Goal: Book appointment/travel/reservation

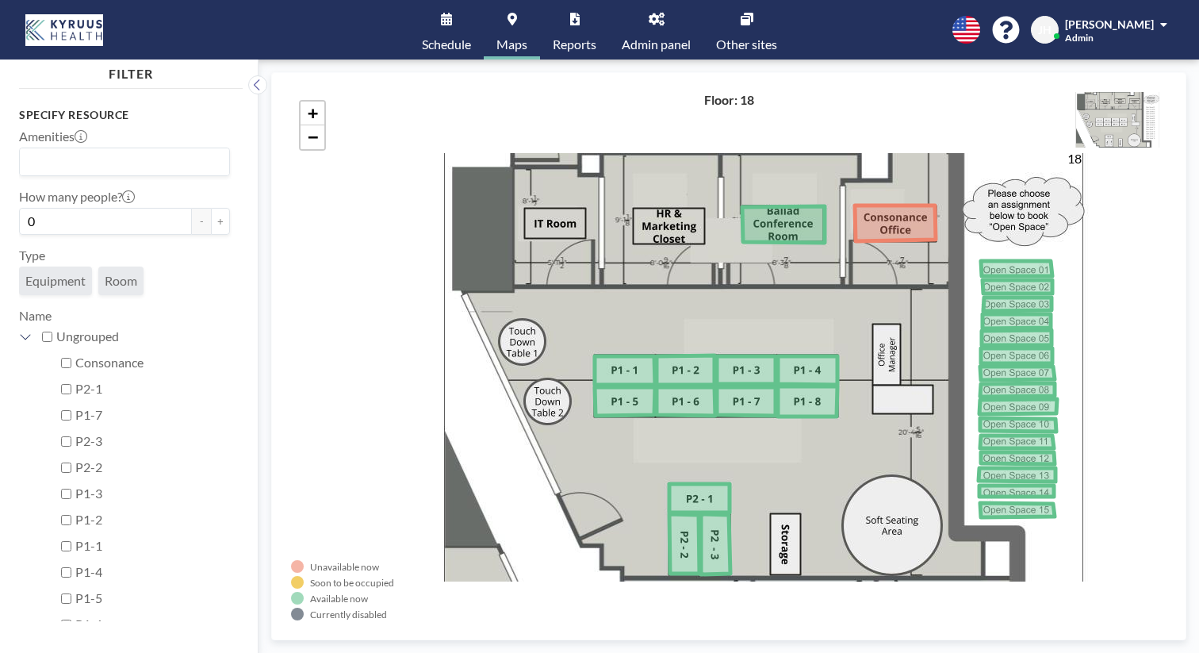
click at [197, 267] on div "Specify resource Amenities Loading... How many people? 0 - + Type Equipment Roo…" at bounding box center [131, 358] width 224 height 526
click at [252, 77] on icon at bounding box center [257, 85] width 10 height 16
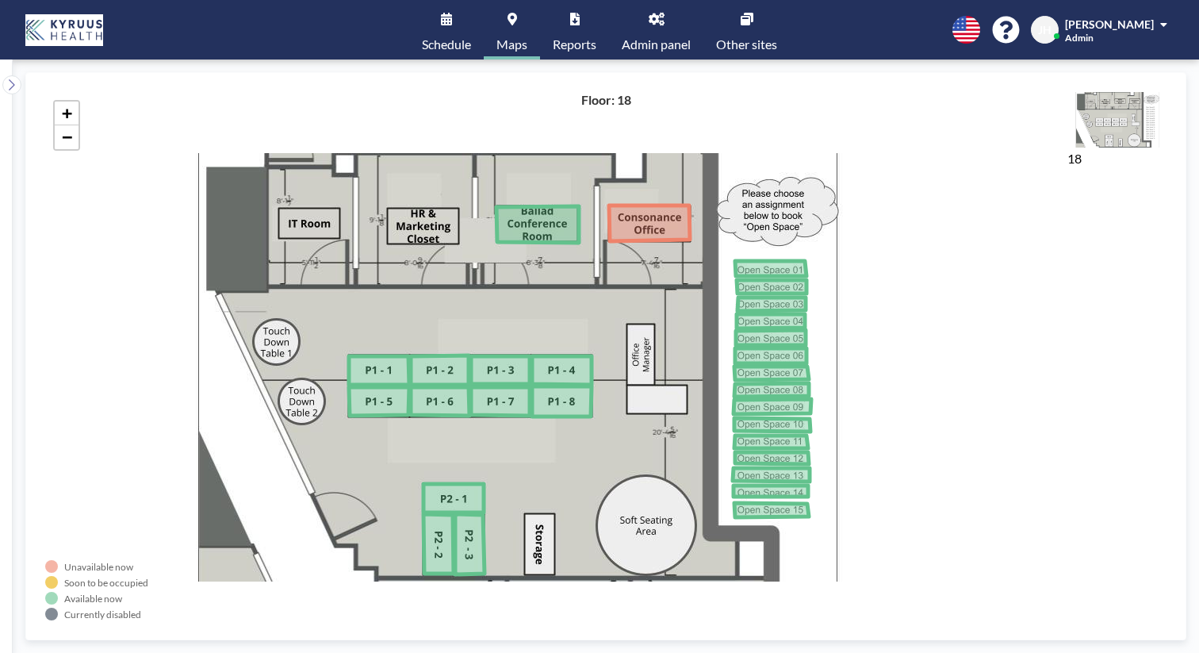
click at [13, 75] on div "Unavailable now Soon to be occupied Available now Currently disabled 18 Floor: …" at bounding box center [606, 355] width 1187 height 593
click at [12, 77] on icon at bounding box center [11, 85] width 10 height 16
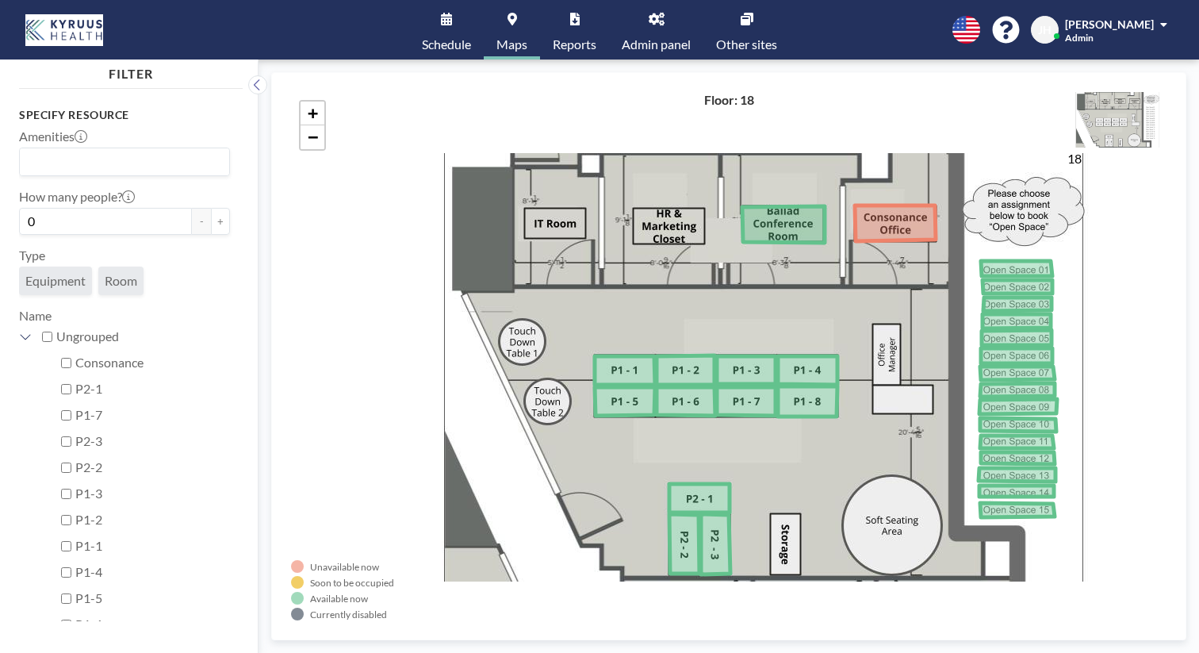
click at [471, 39] on span "Schedule" at bounding box center [446, 44] width 49 height 13
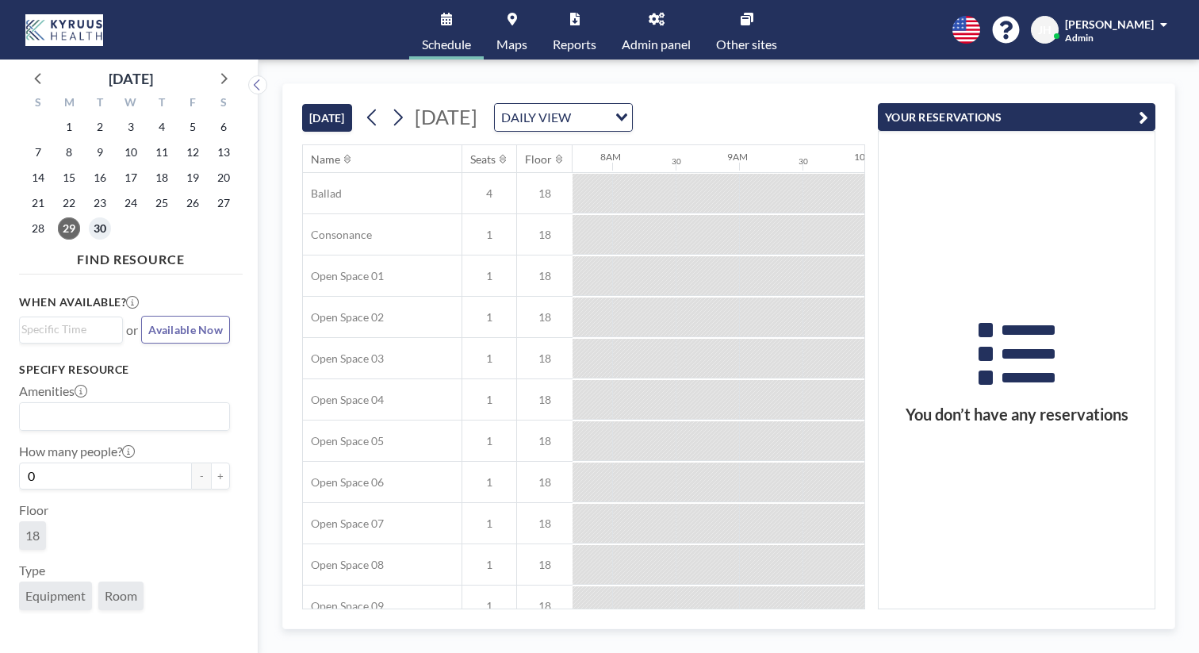
scroll to position [0, 980]
click at [89, 217] on span "30" at bounding box center [100, 228] width 22 height 22
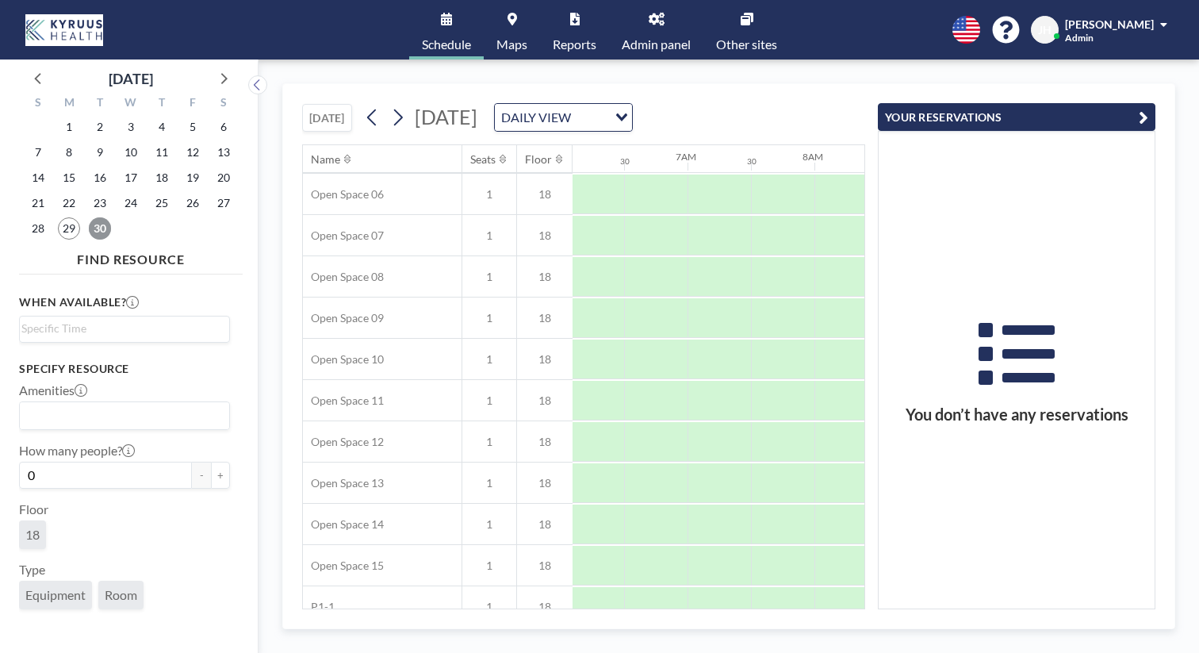
scroll to position [473, 773]
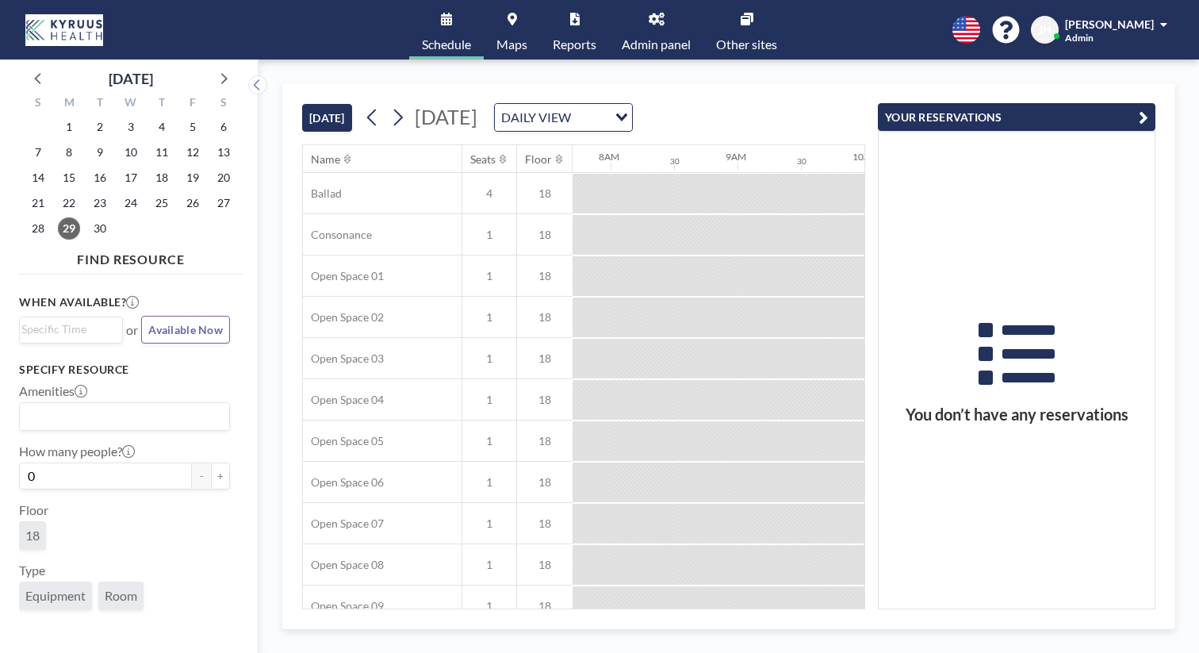
scroll to position [0, 980]
click at [89, 217] on span "30" at bounding box center [100, 228] width 22 height 22
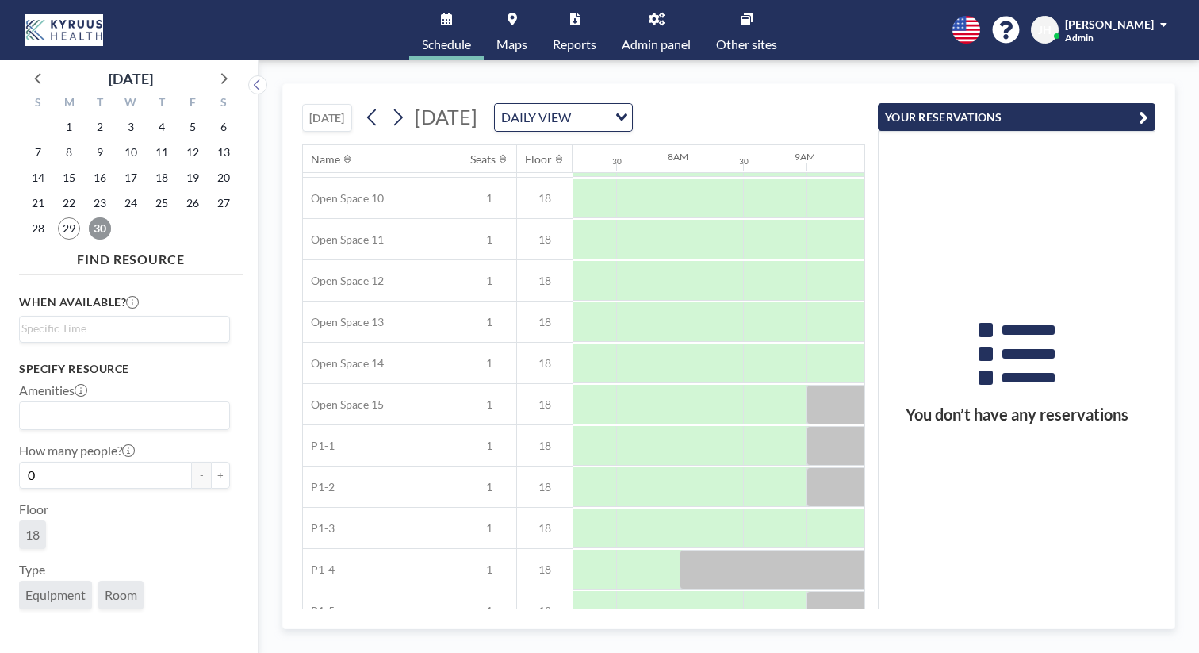
scroll to position [473, 908]
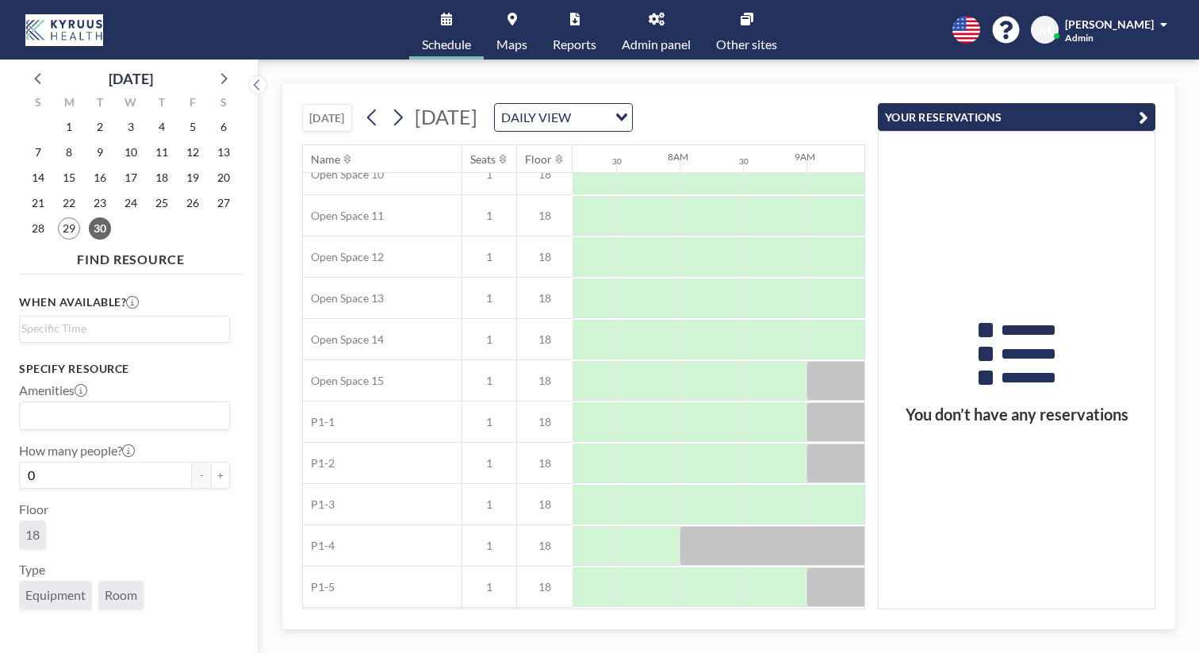
click at [303, 145] on div "Name" at bounding box center [382, 159] width 159 height 28
click at [344, 154] on icon at bounding box center [347, 159] width 6 height 10
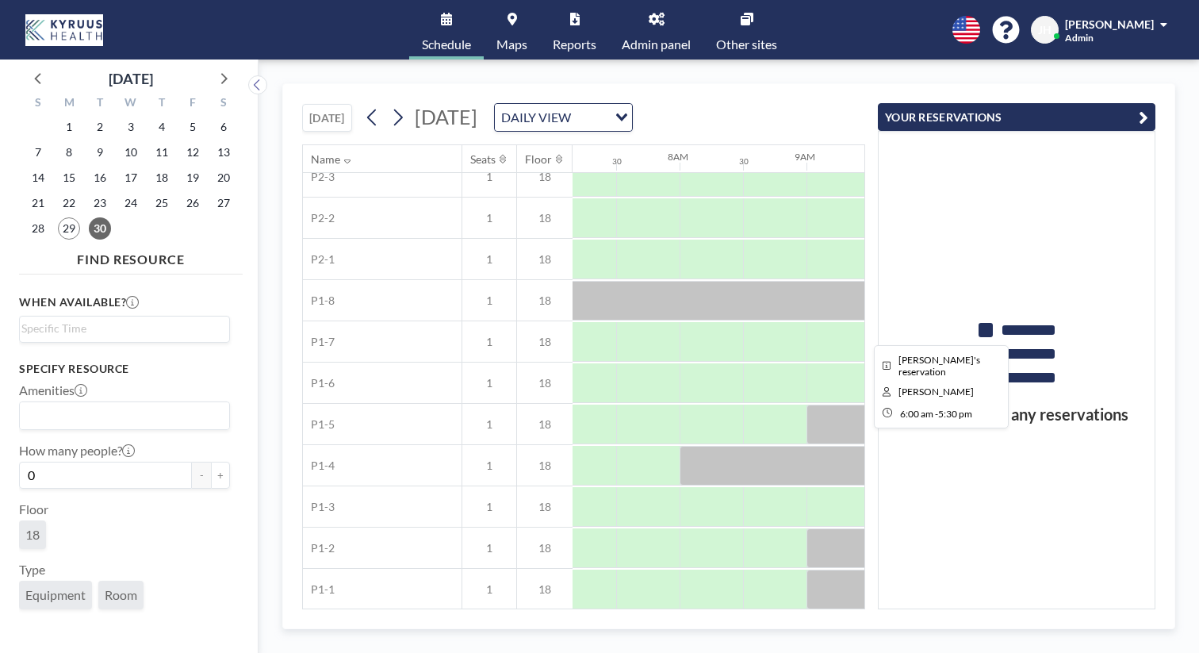
scroll to position [21, 908]
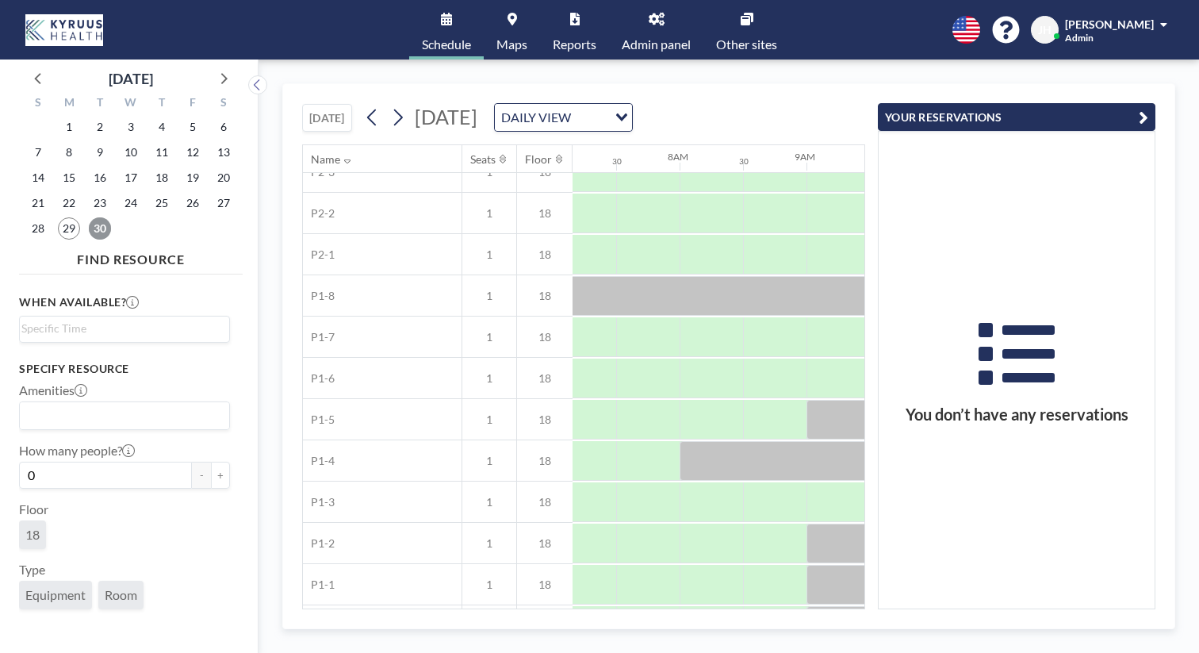
click at [89, 217] on span "30" at bounding box center [100, 228] width 22 height 22
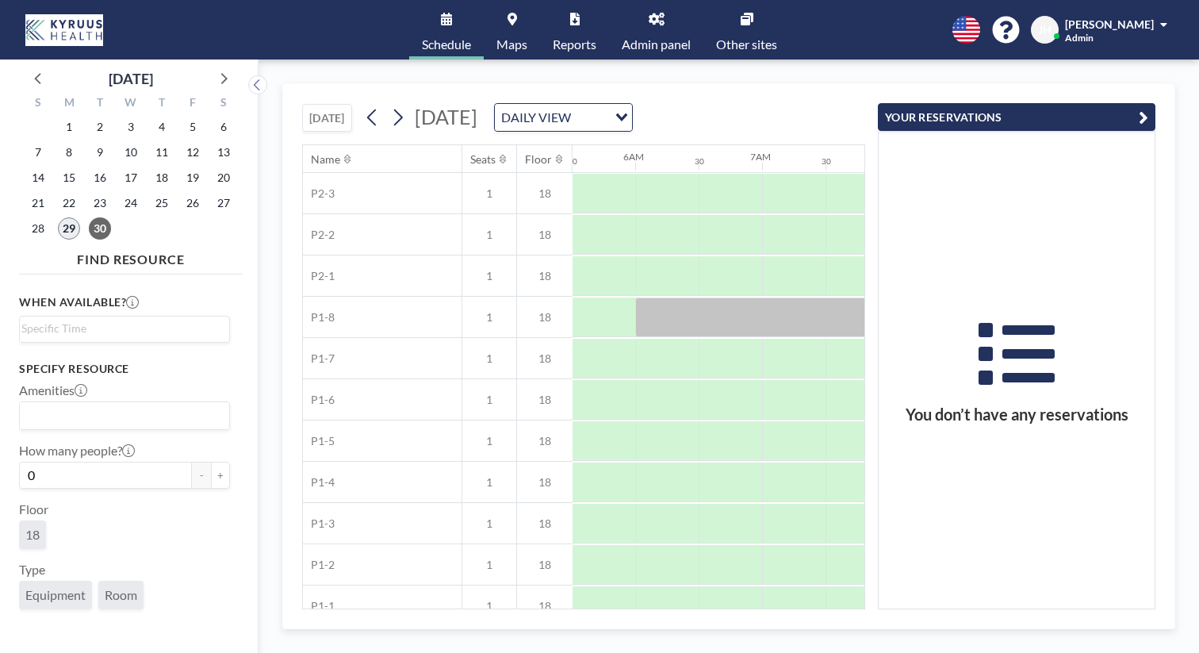
click at [58, 217] on span "29" at bounding box center [69, 228] width 22 height 22
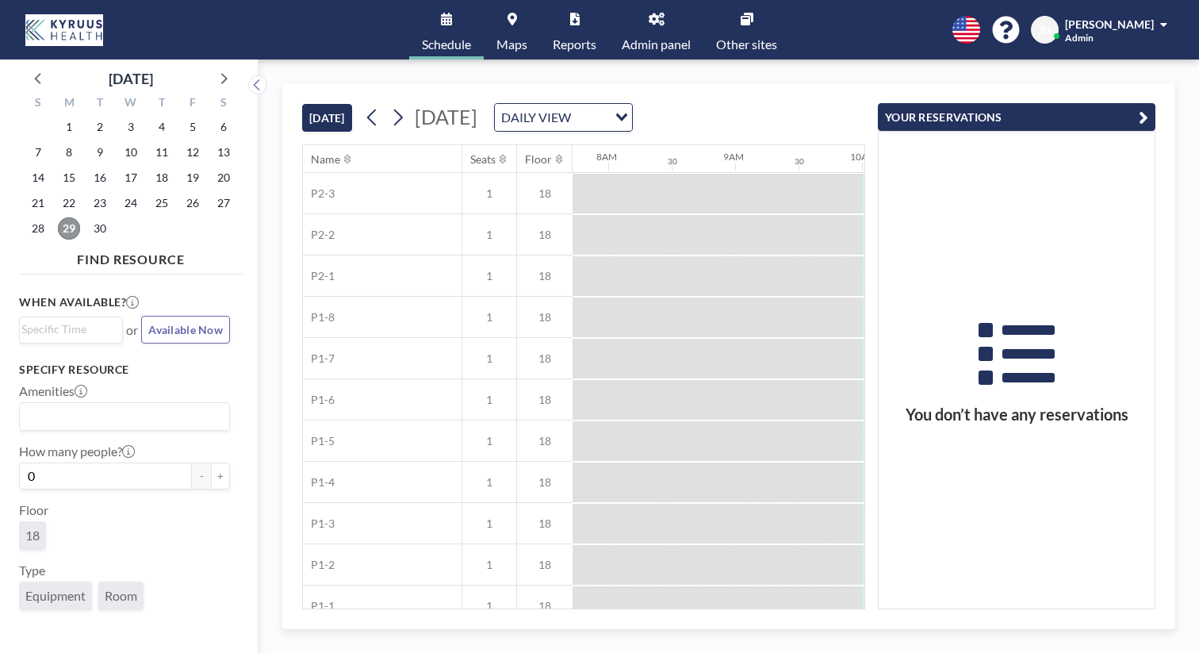
scroll to position [473, 980]
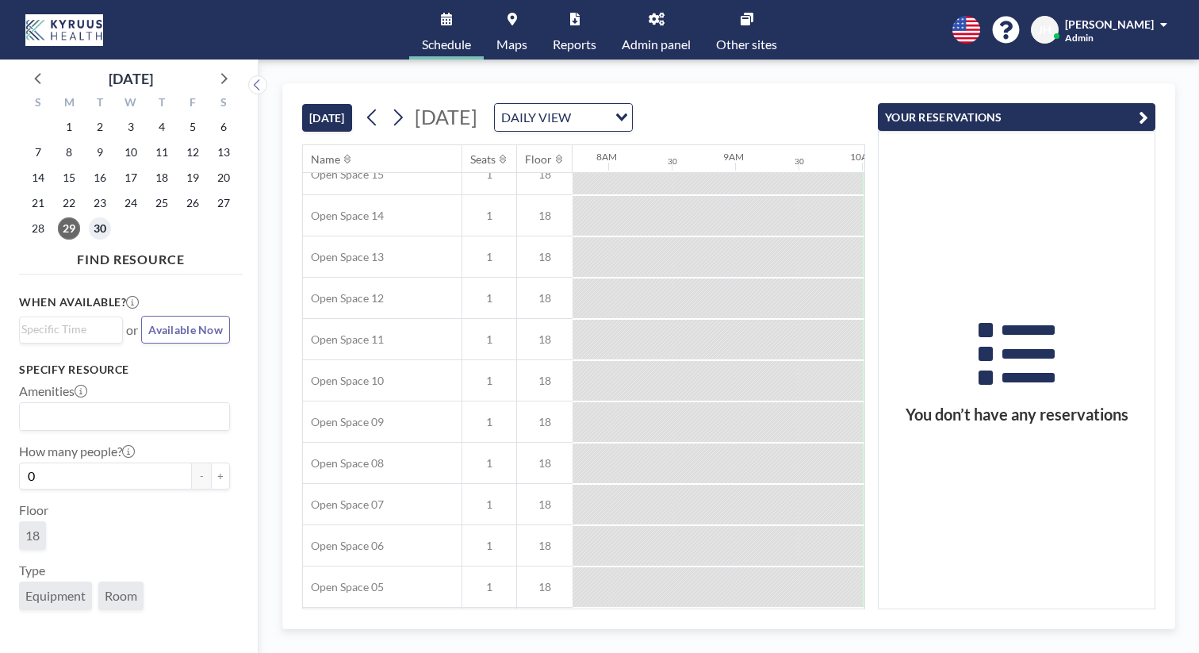
click at [90, 217] on span "30" at bounding box center [100, 228] width 22 height 22
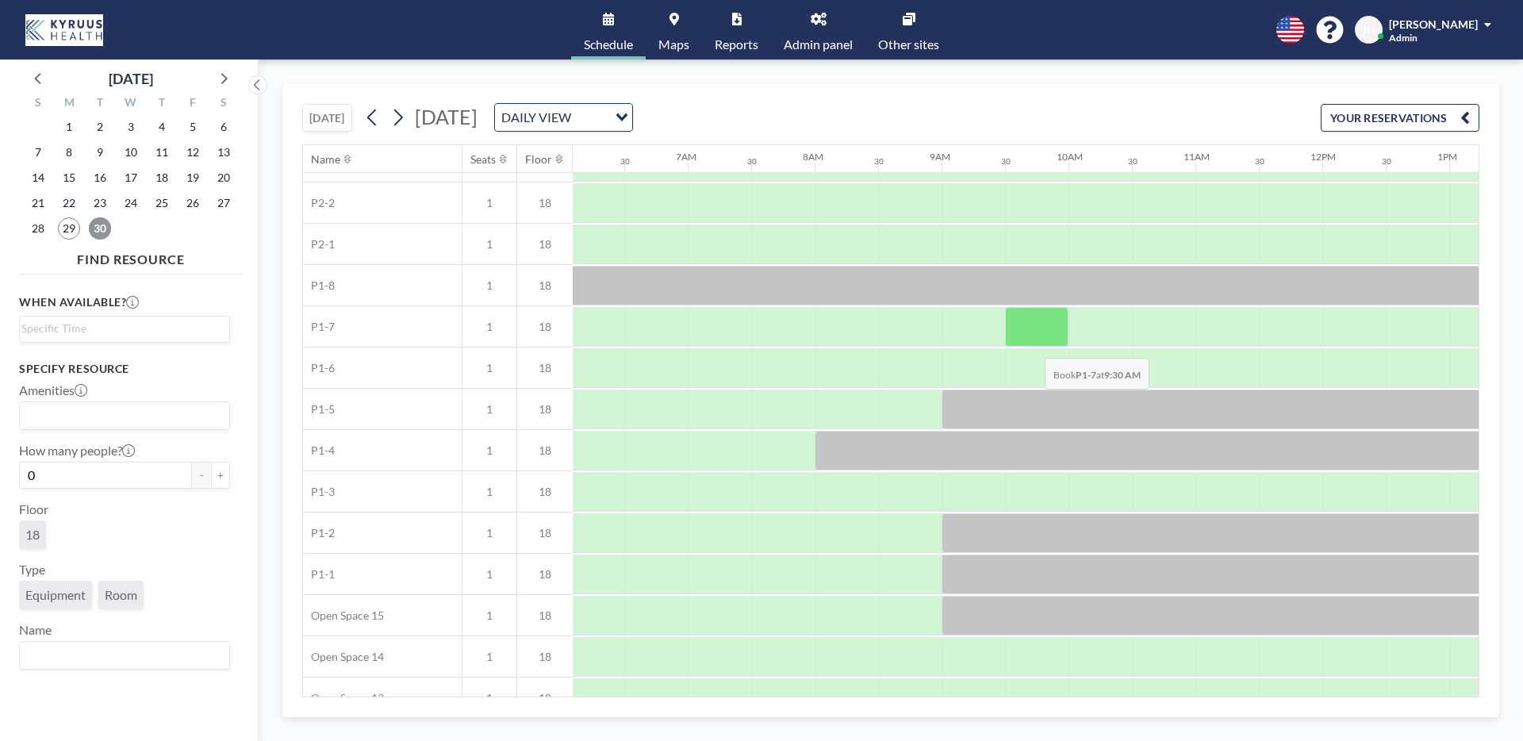
scroll to position [0, 773]
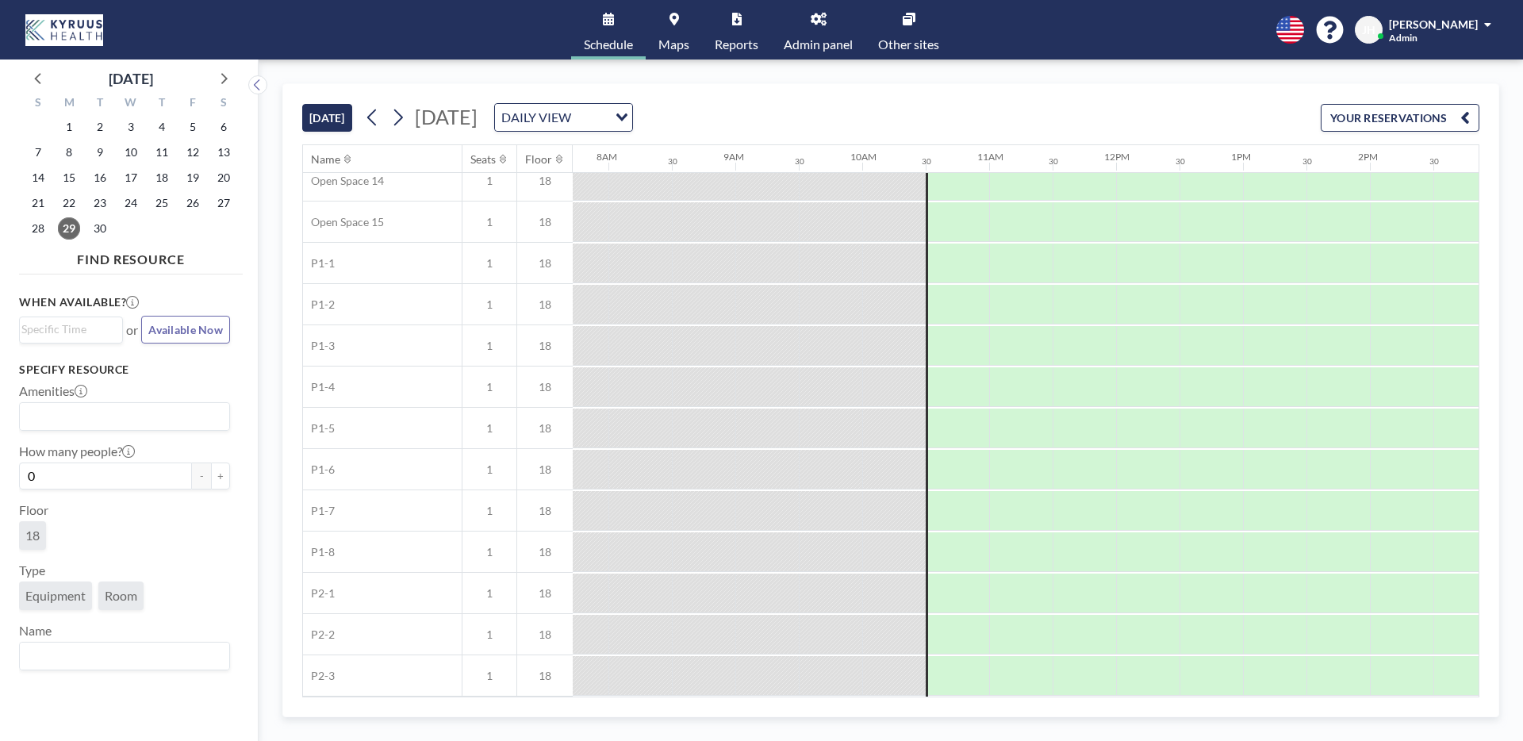
scroll to position [0, 980]
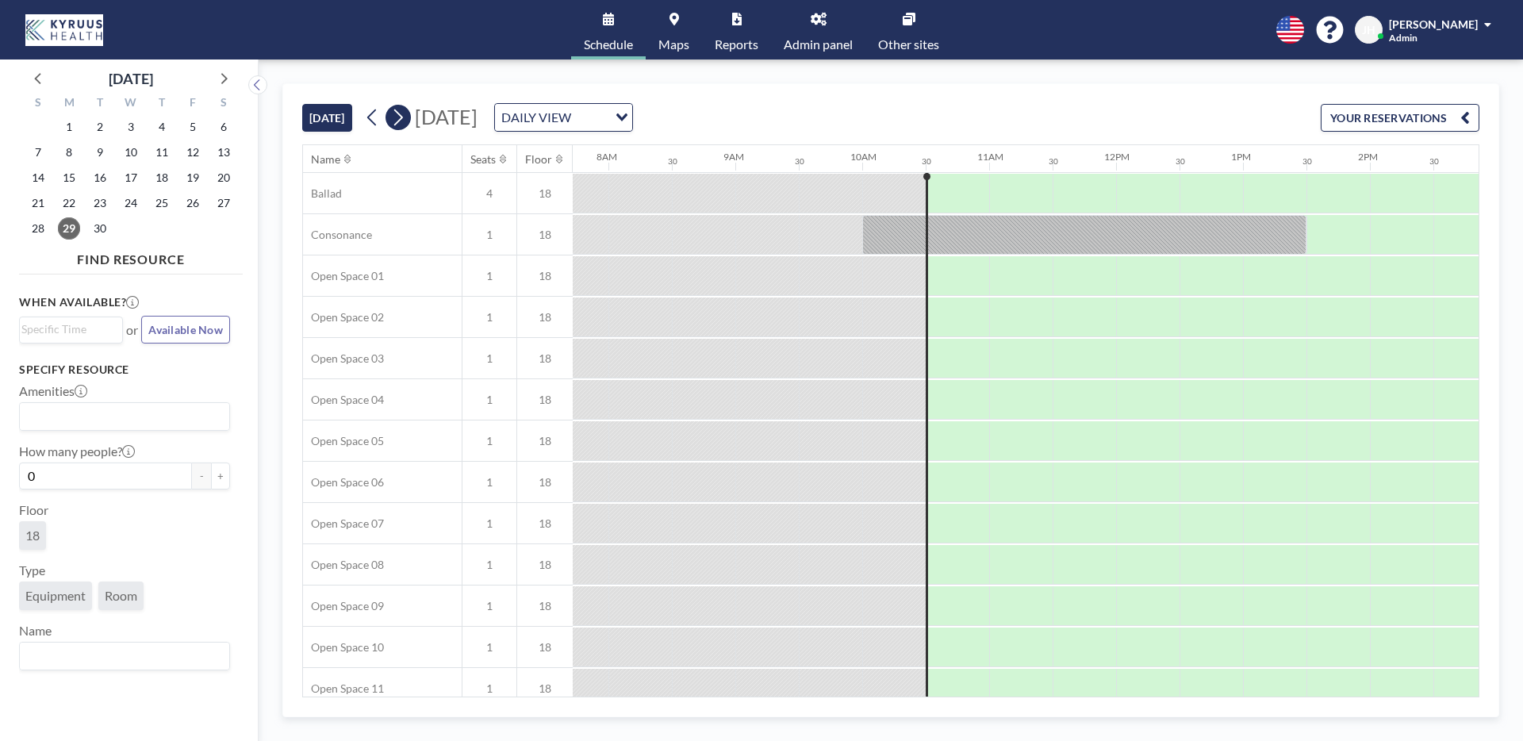
click at [404, 116] on icon at bounding box center [397, 118] width 15 height 24
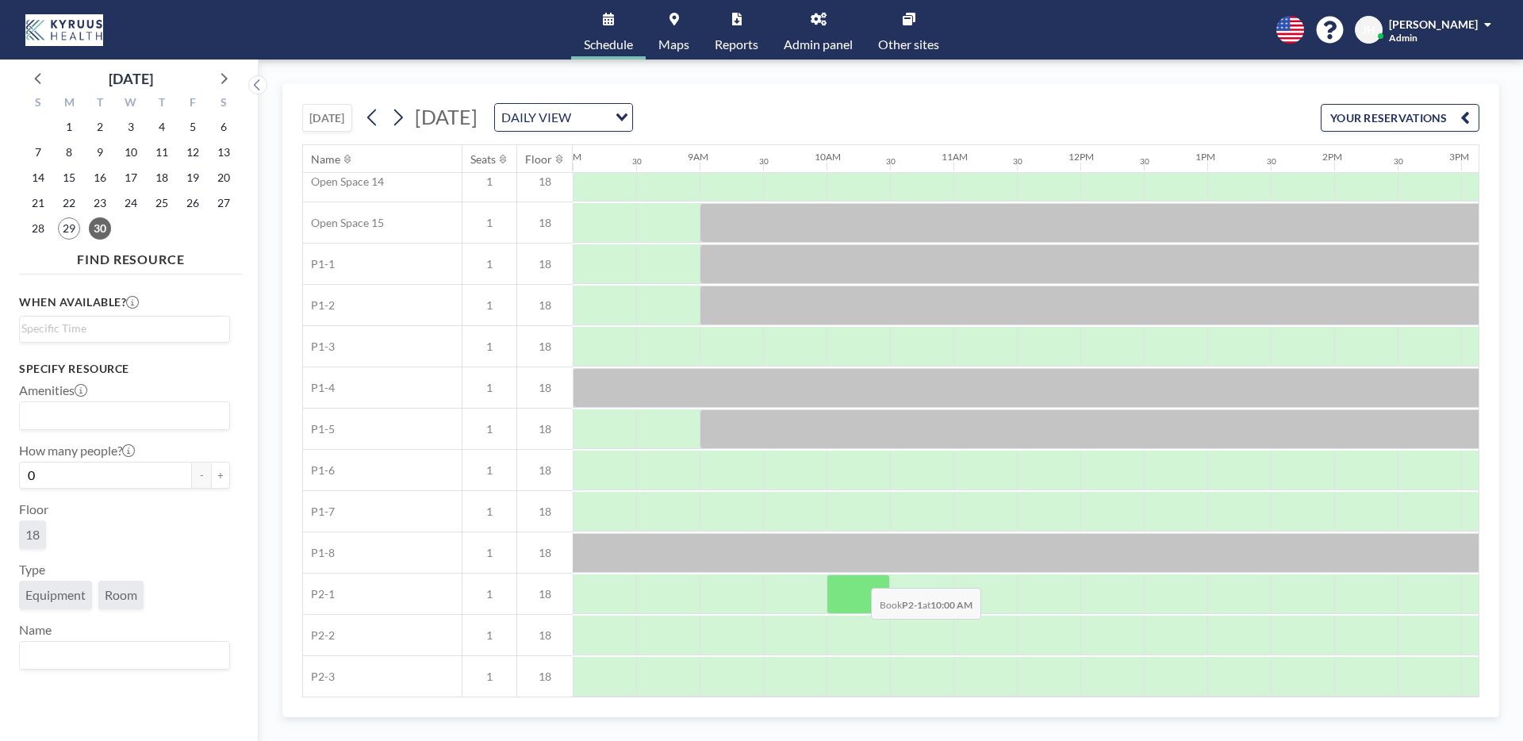
scroll to position [631, 1015]
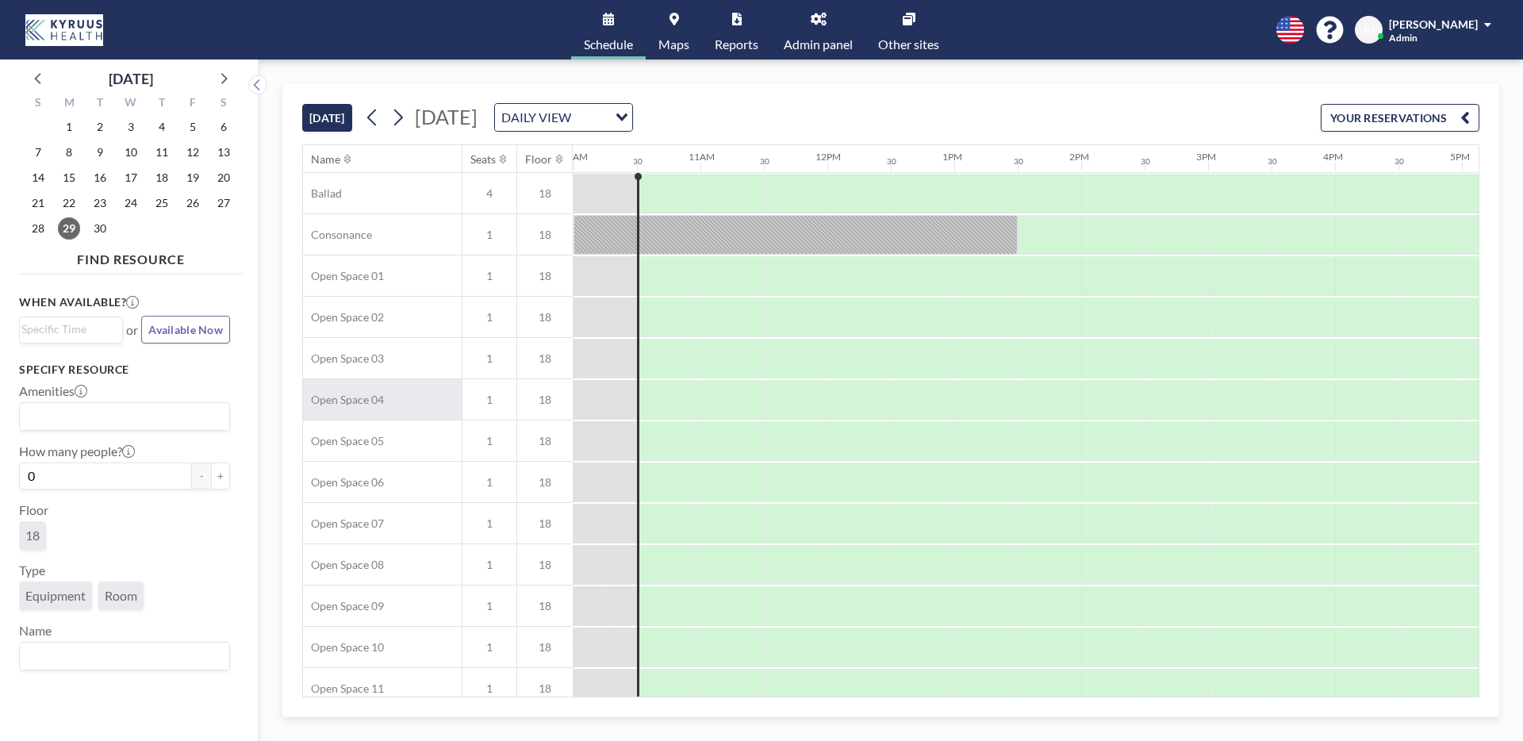
scroll to position [0, 1269]
click at [97, 236] on span "30" at bounding box center [100, 228] width 22 height 22
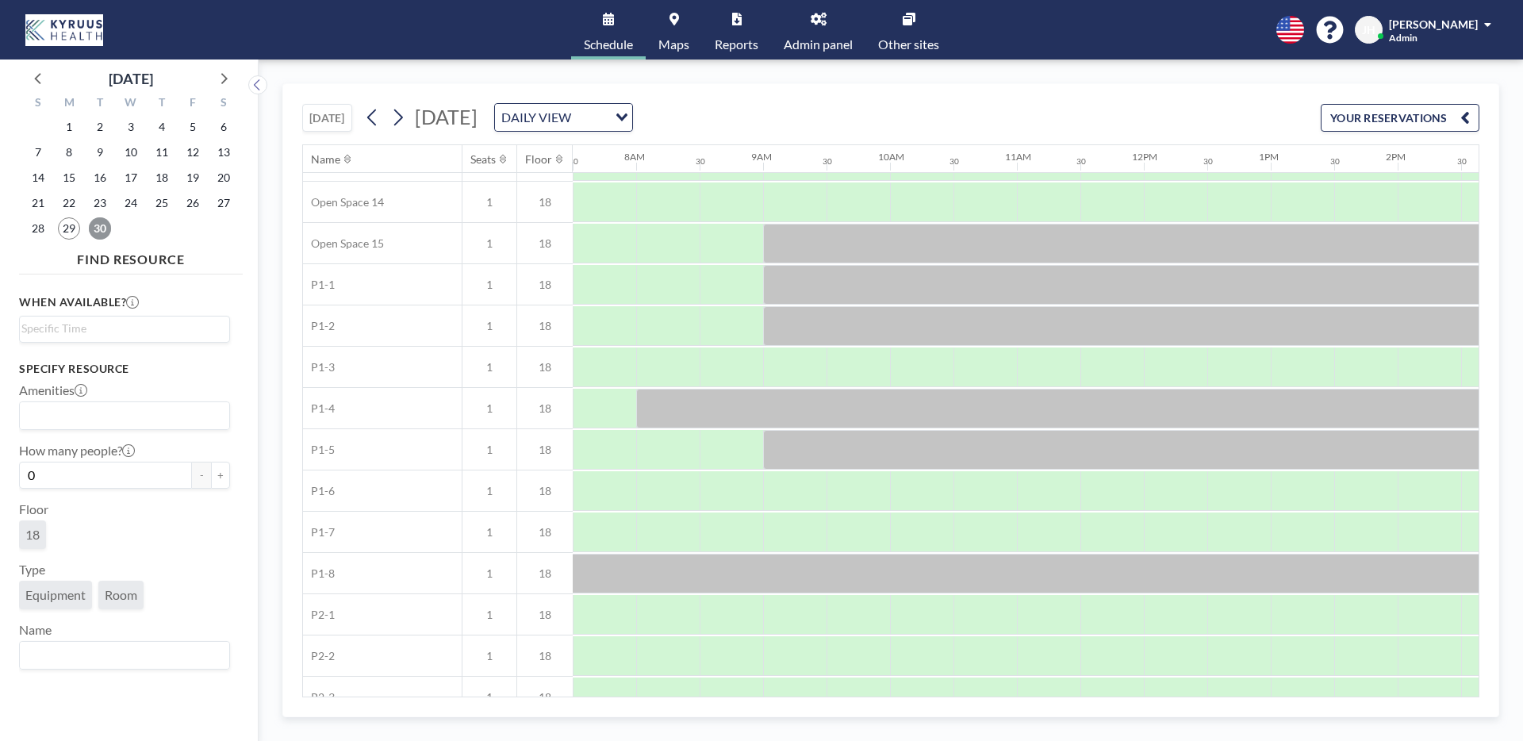
scroll to position [631, 952]
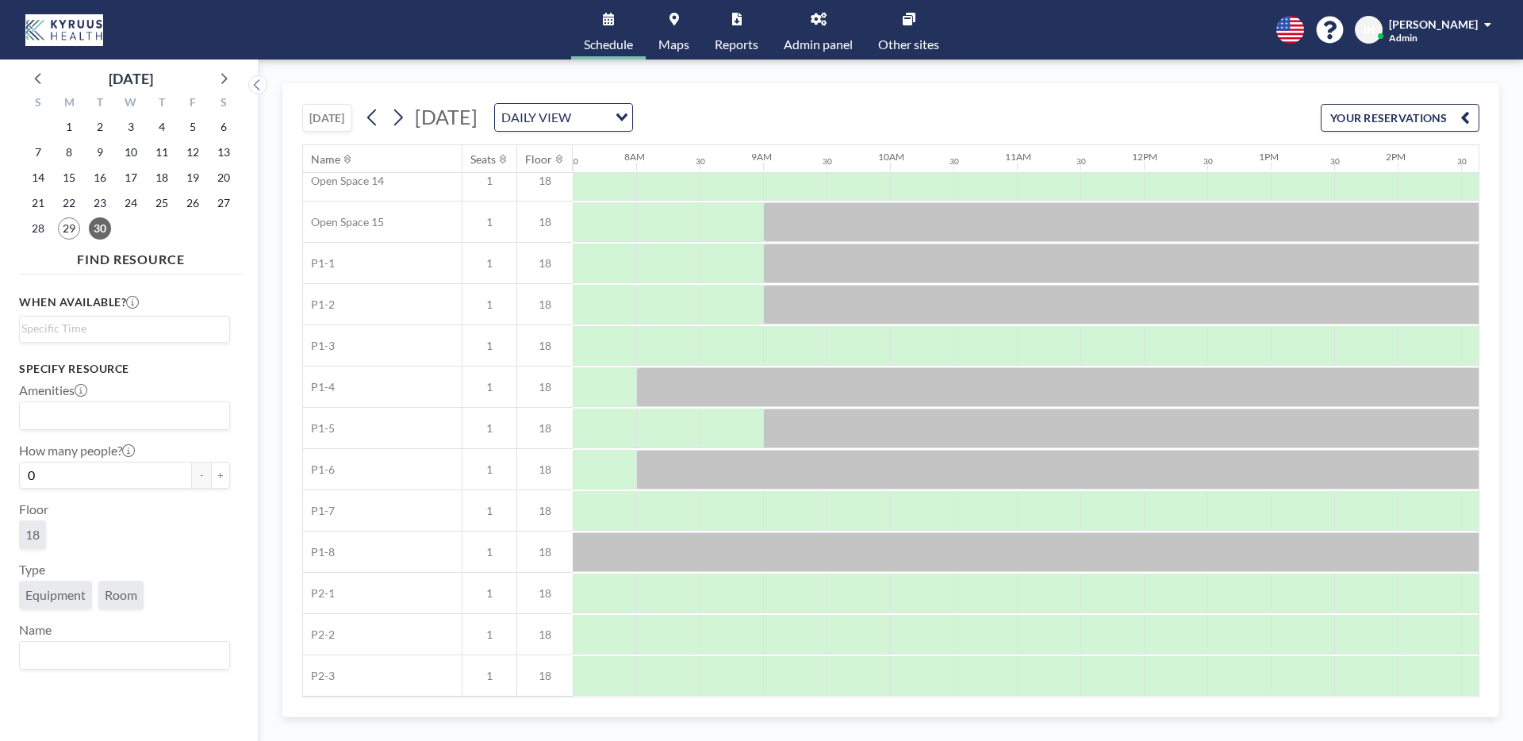
click at [608, 121] on div "DAILY VIEW" at bounding box center [551, 116] width 113 height 24
click at [753, 161] on li "WEEKLY VIEW" at bounding box center [758, 168] width 136 height 23
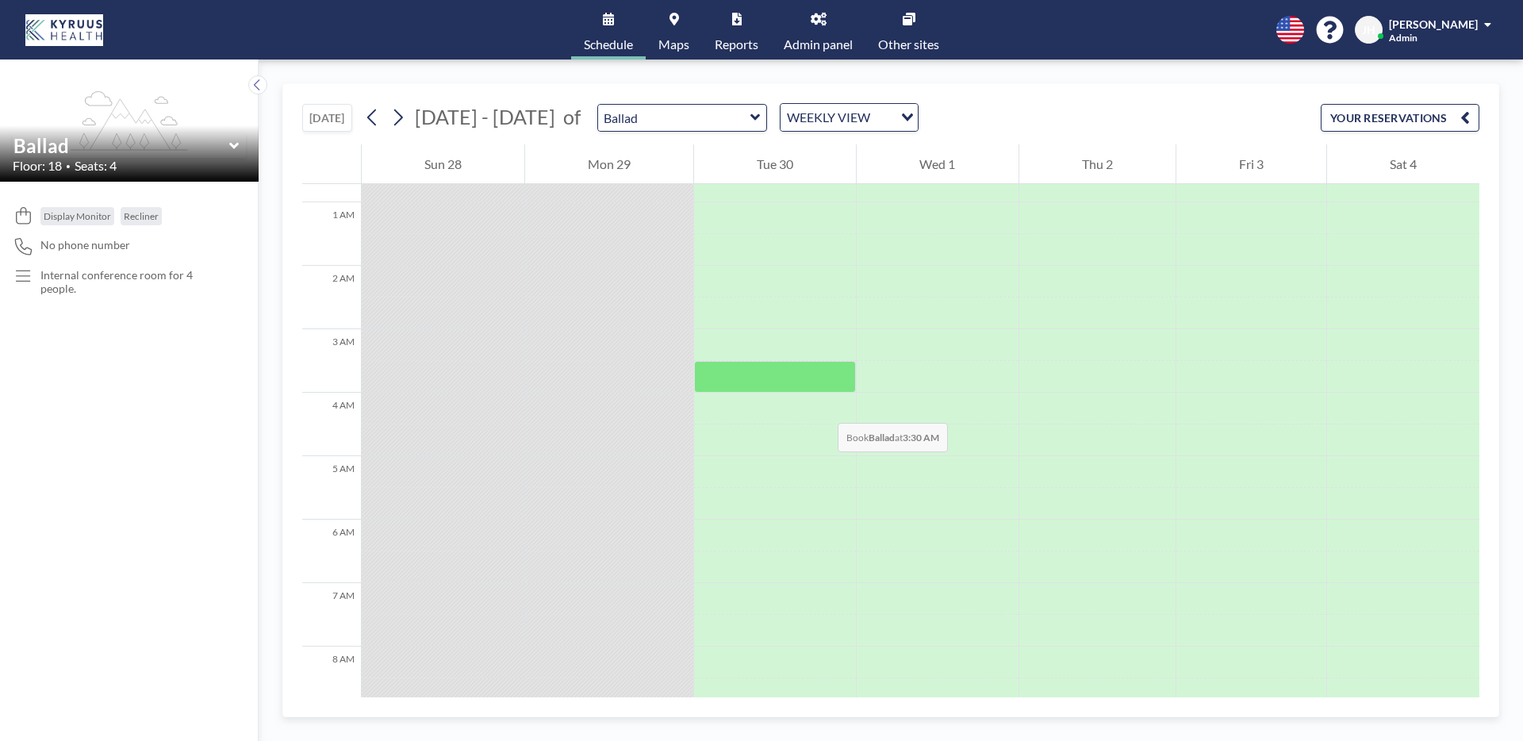
scroll to position [0, 0]
click at [832, 127] on div "WEEKLY VIEW" at bounding box center [837, 116] width 113 height 24
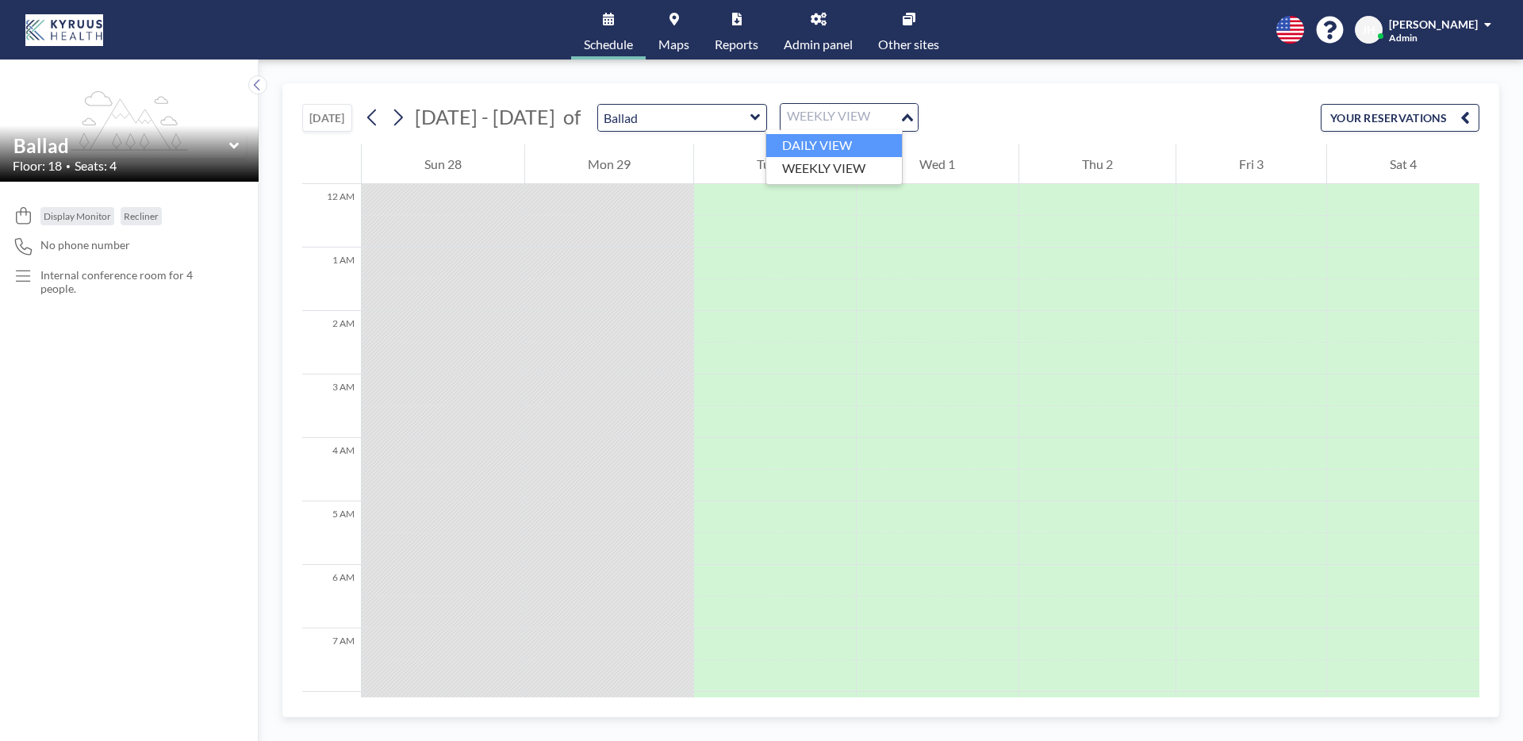
click at [835, 144] on li "DAILY VIEW" at bounding box center [834, 145] width 136 height 23
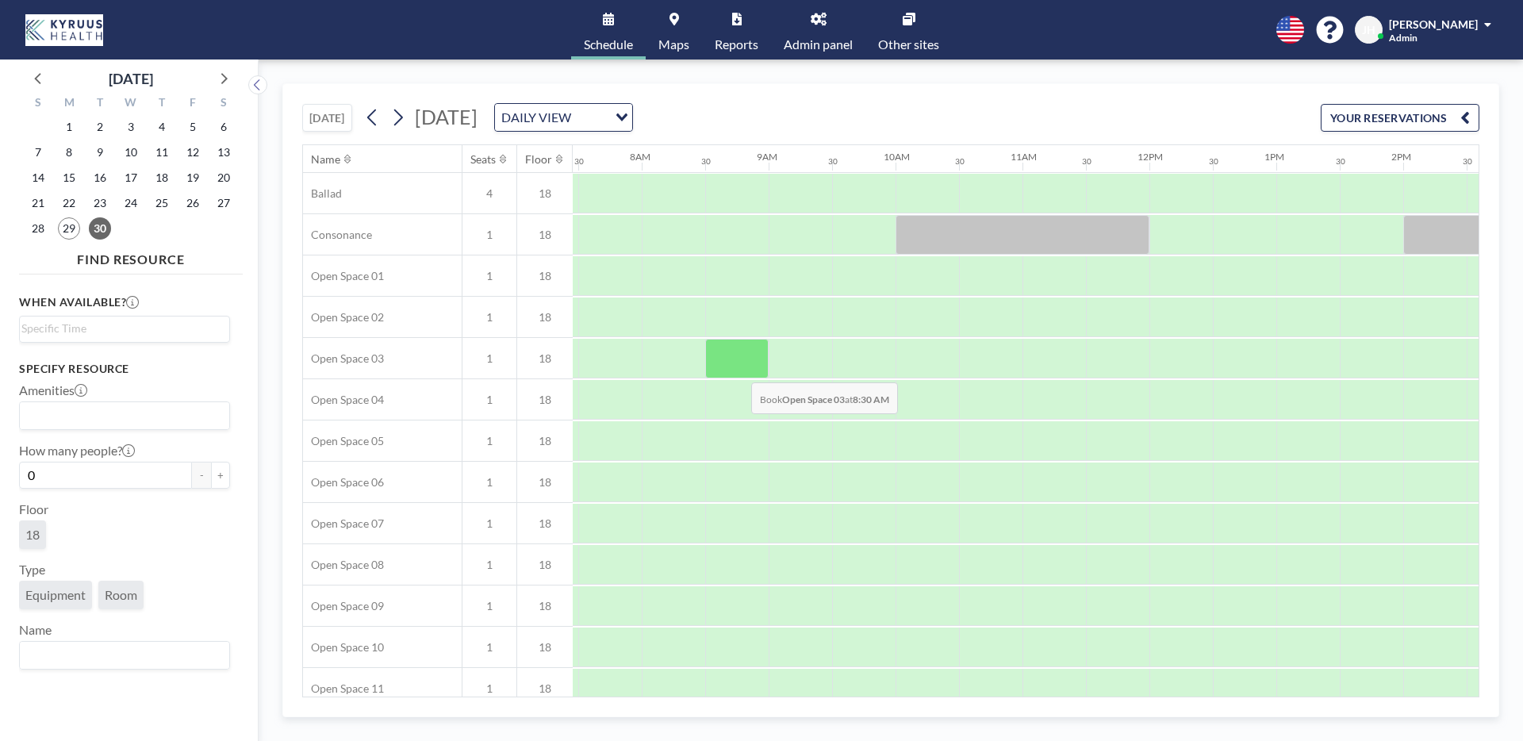
scroll to position [0, 952]
click at [90, 218] on div "30" at bounding box center [100, 228] width 31 height 25
click at [99, 231] on span "30" at bounding box center [100, 228] width 22 height 22
click at [101, 231] on span "30" at bounding box center [100, 228] width 22 height 22
click at [673, 42] on span "Maps" at bounding box center [673, 44] width 31 height 13
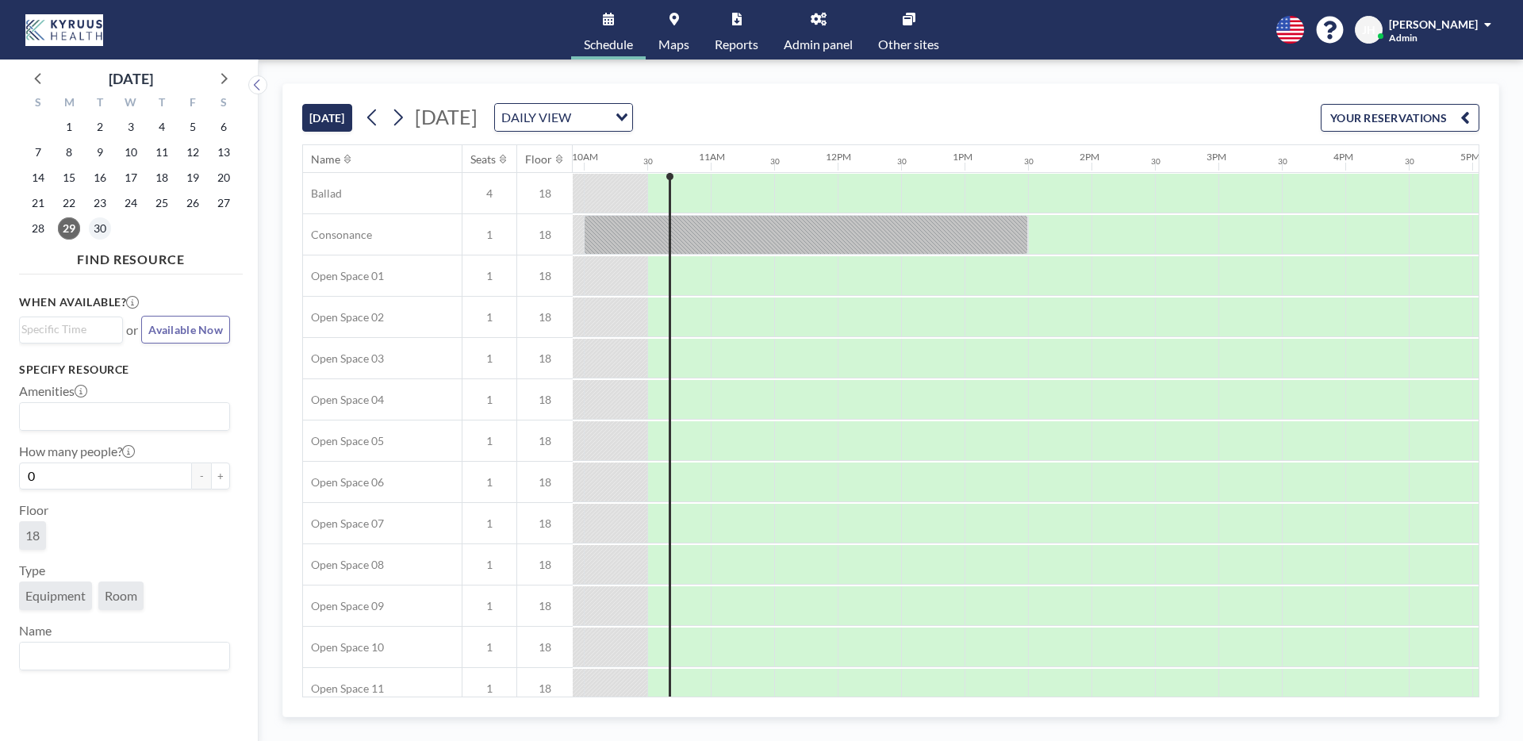
scroll to position [0, 1269]
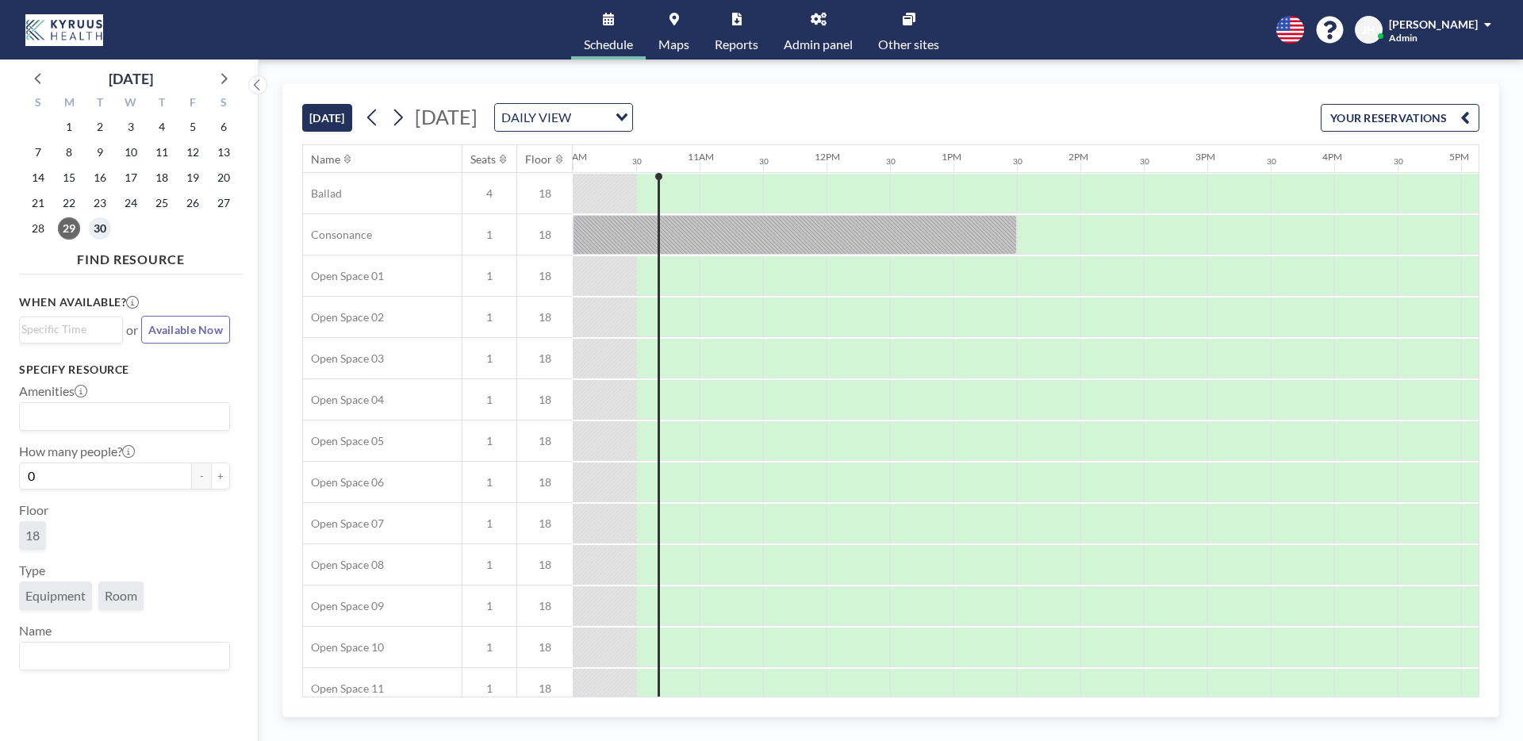
click at [106, 228] on span "30" at bounding box center [100, 228] width 22 height 22
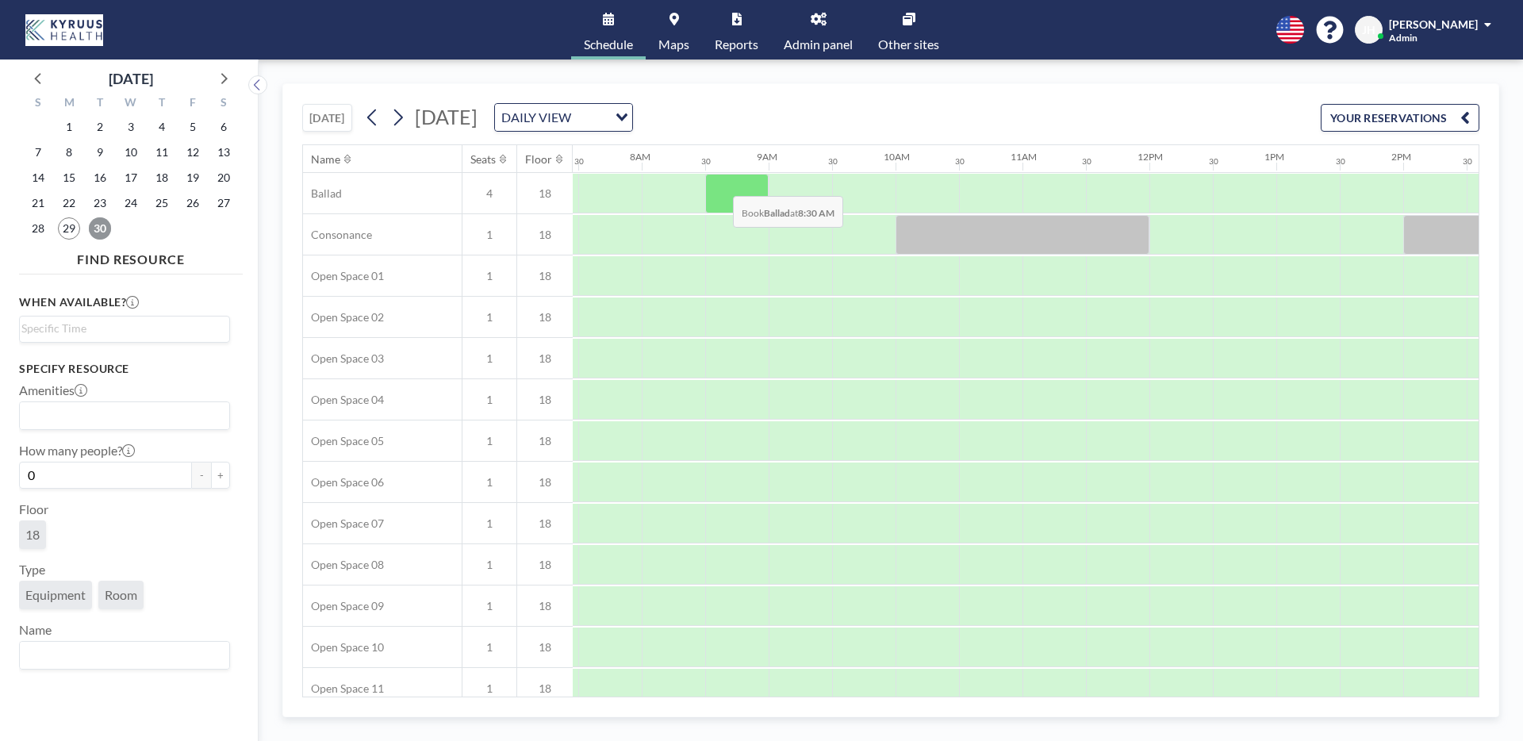
scroll to position [0, 952]
click at [678, 30] on link "Maps" at bounding box center [674, 29] width 56 height 59
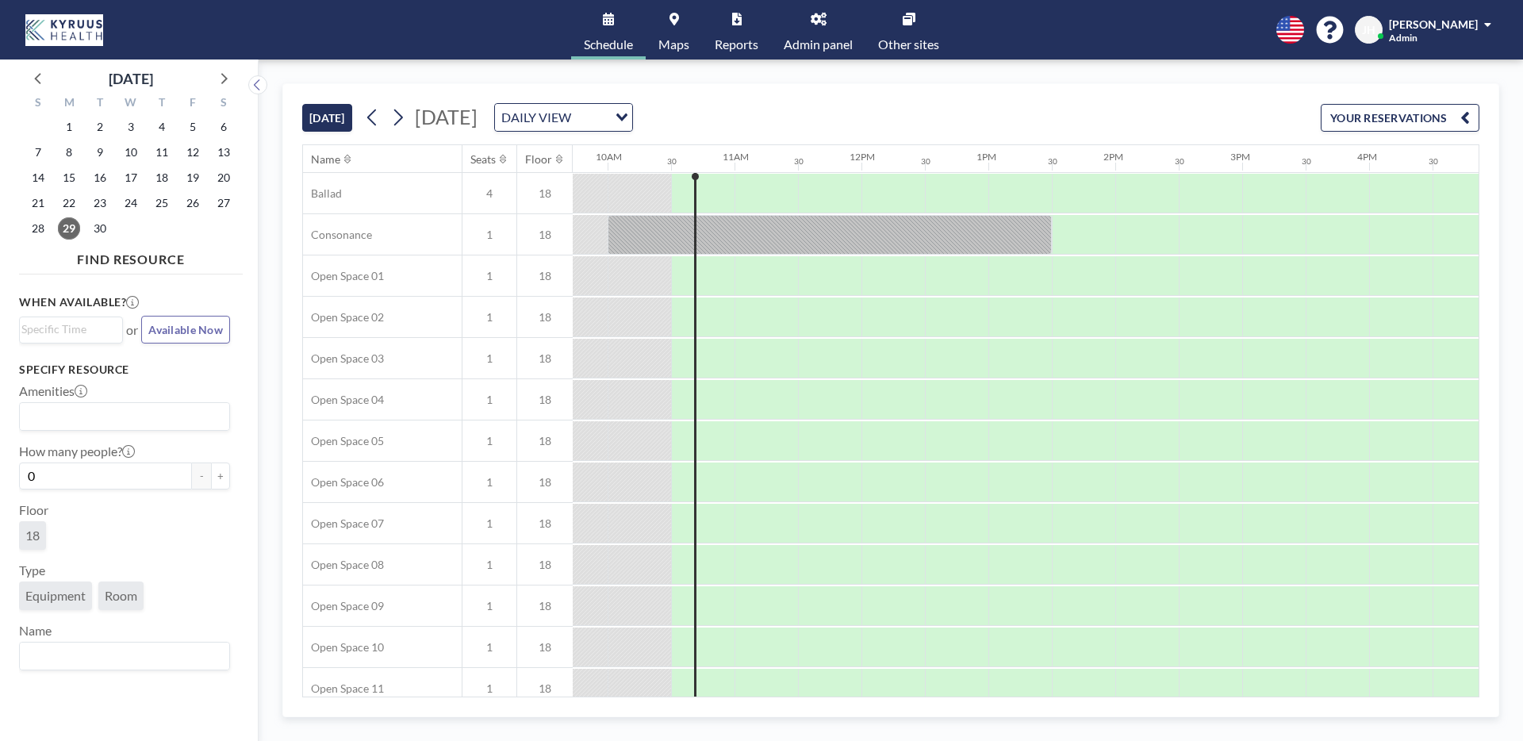
scroll to position [0, 1269]
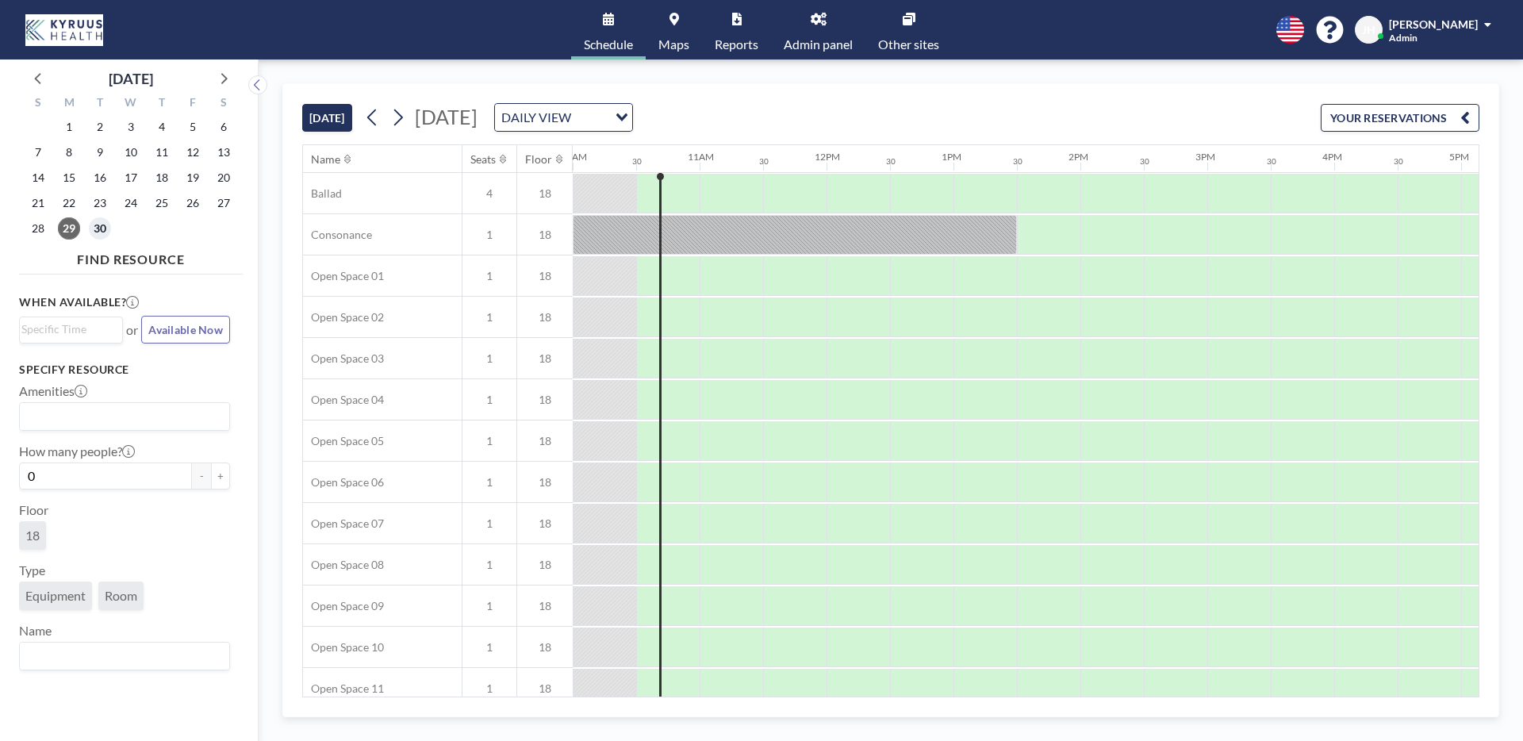
click at [100, 228] on span "30" at bounding box center [100, 228] width 22 height 22
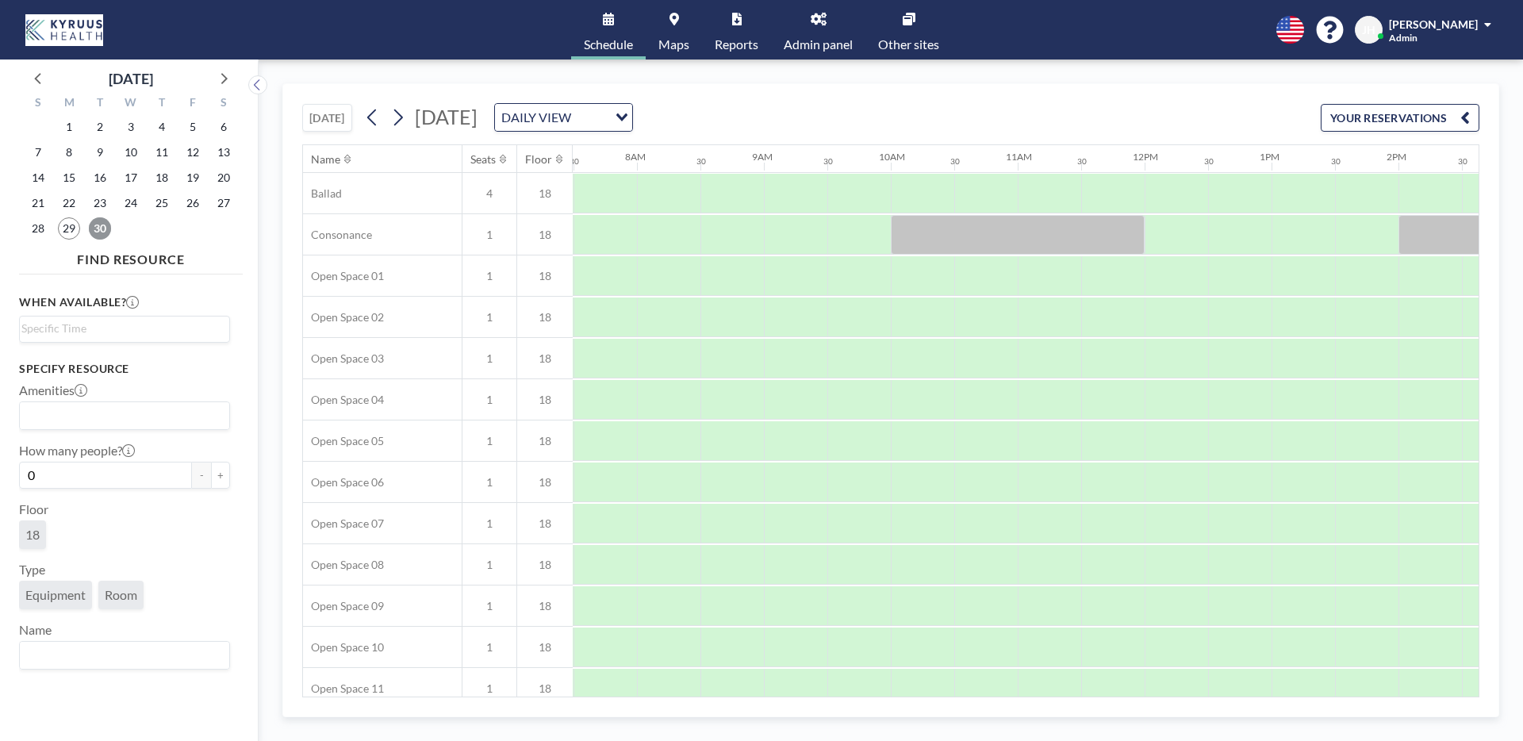
scroll to position [0, 952]
click at [107, 229] on span "30" at bounding box center [100, 228] width 22 height 22
click at [670, 44] on span "Maps" at bounding box center [673, 44] width 31 height 13
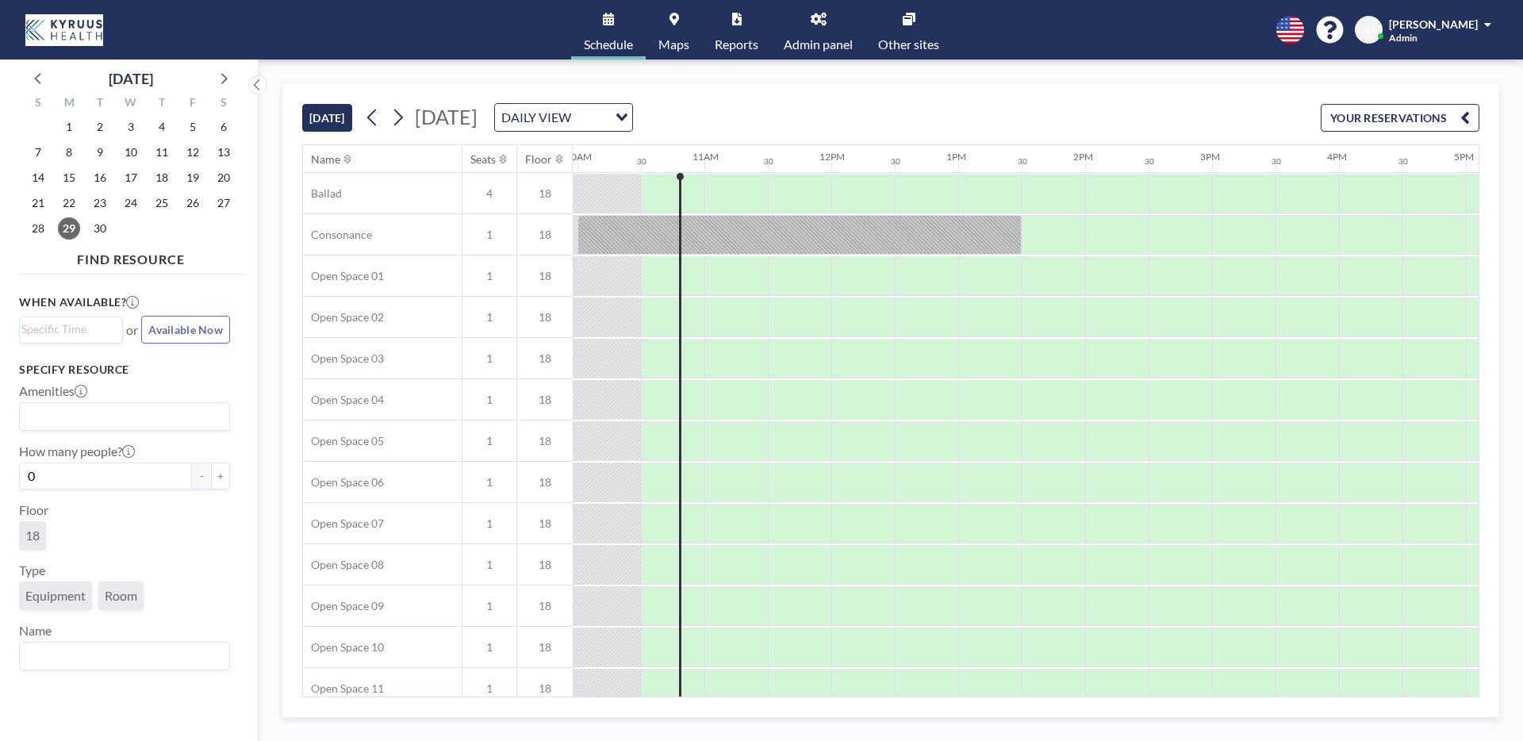
scroll to position [0, 1269]
click at [101, 232] on span "30" at bounding box center [100, 228] width 22 height 22
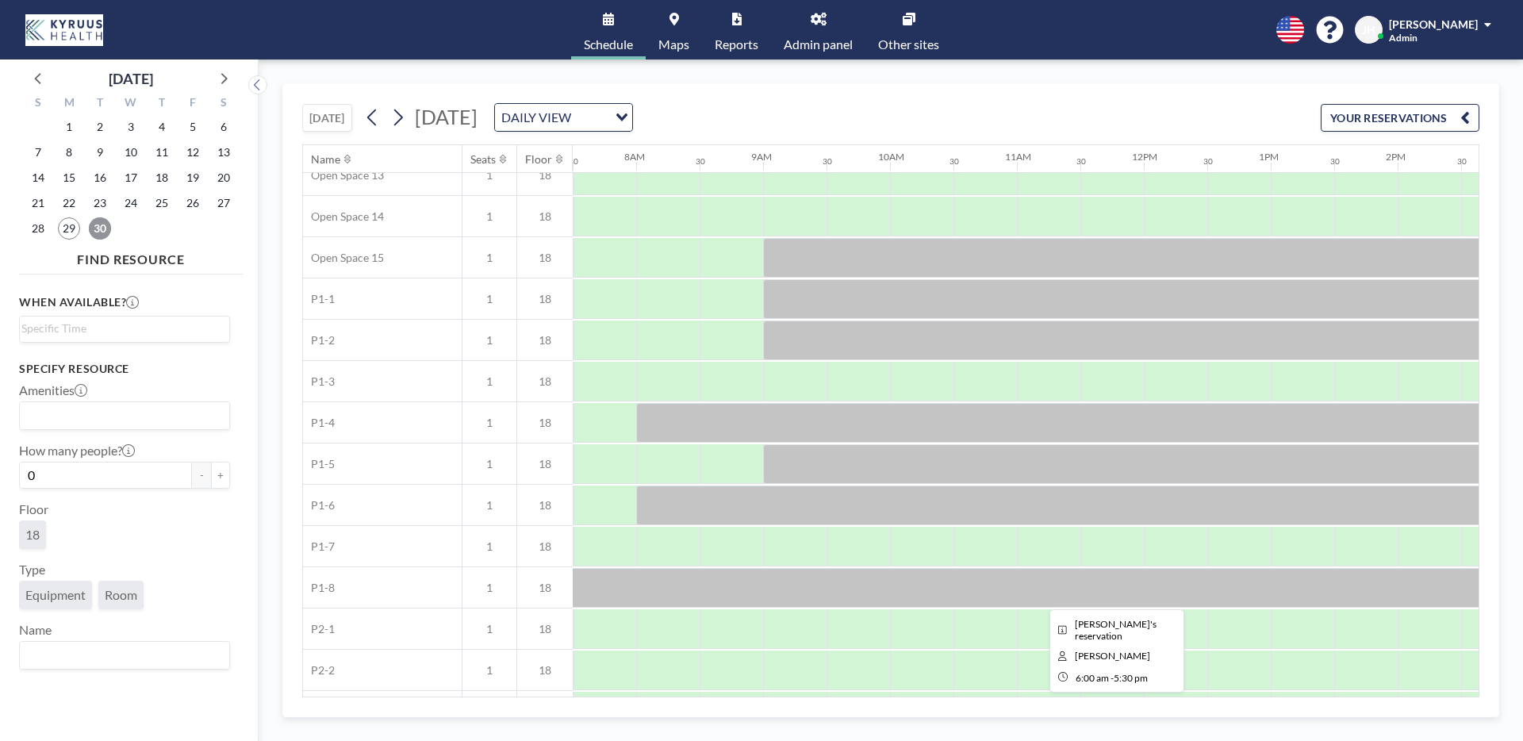
scroll to position [631, 952]
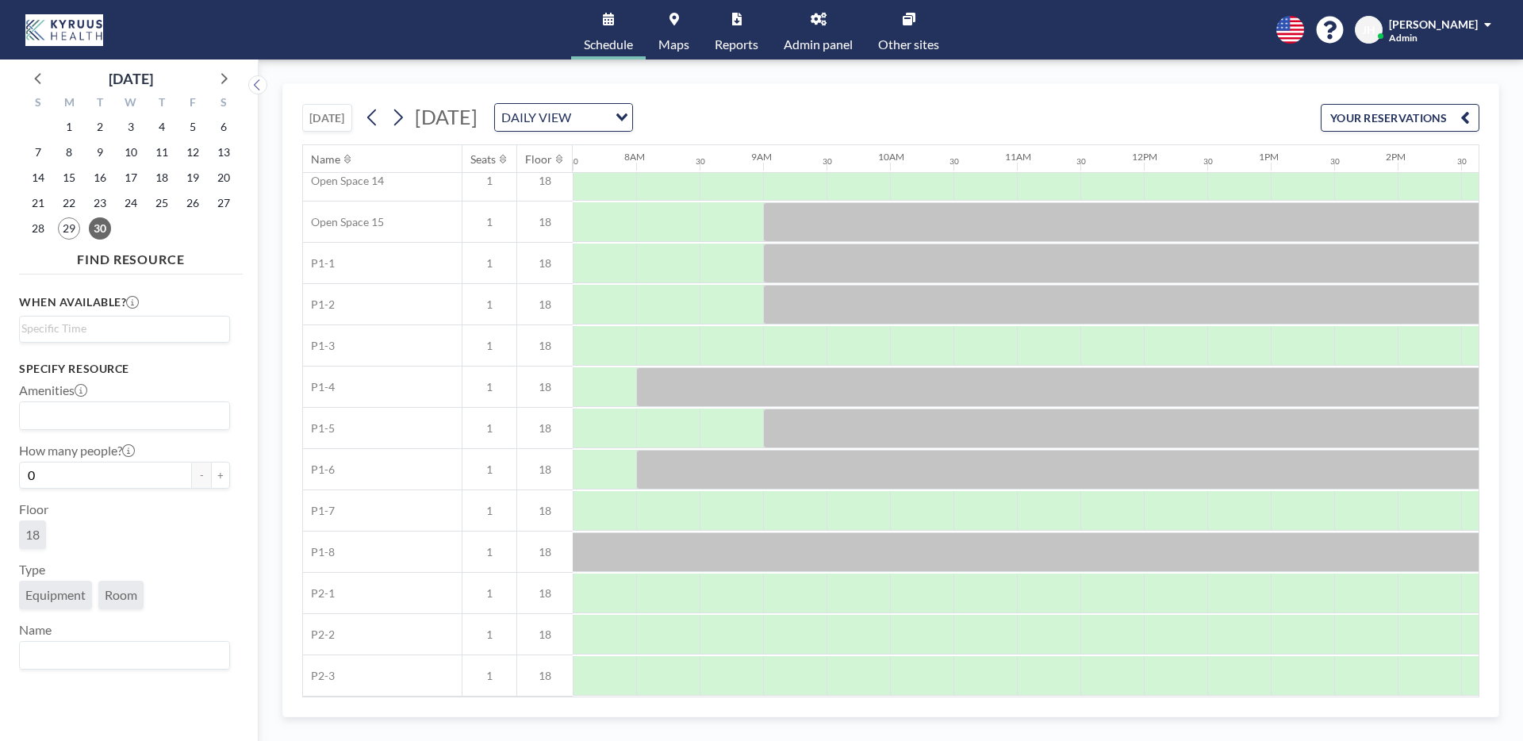
click at [897, 33] on link "Other sites" at bounding box center [908, 29] width 86 height 59
